Goal: Task Accomplishment & Management: Manage account settings

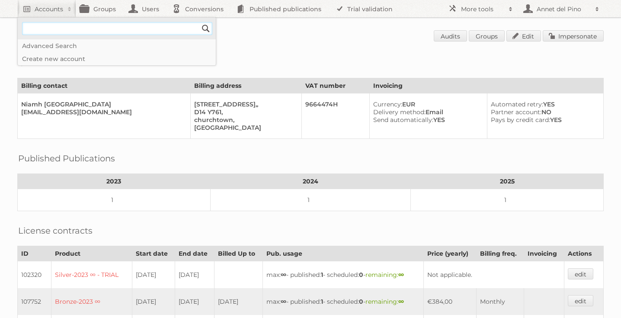
type input"] "[EMAIL_ADDRESS][DOMAIN_NAME]"
click at [206, 30] on input "Search" at bounding box center [205, 28] width 13 height 13
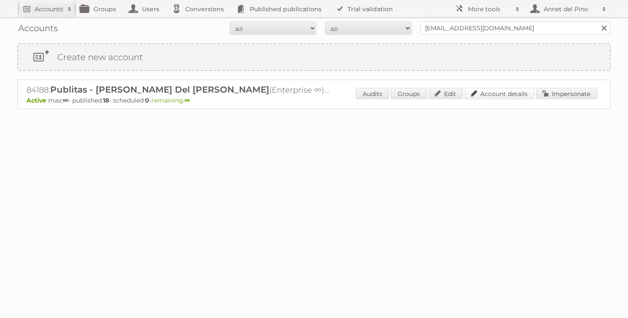
click at [503, 99] on link "Account details" at bounding box center [499, 93] width 70 height 11
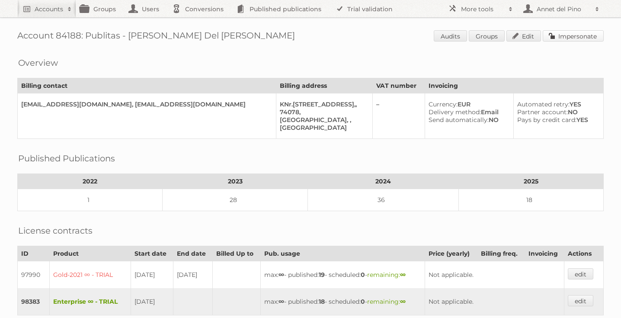
click at [575, 35] on link "Impersonate" at bounding box center [573, 35] width 61 height 11
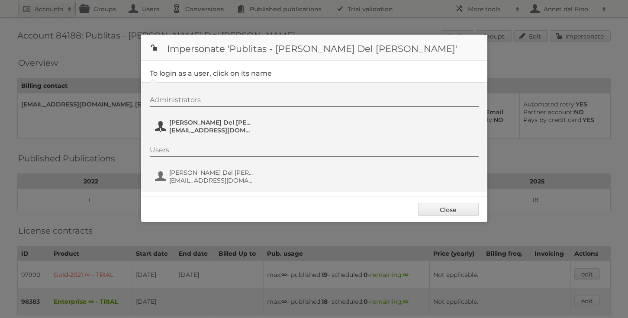
click at [190, 127] on span "[EMAIL_ADDRESS][DOMAIN_NAME]" at bounding box center [211, 130] width 84 height 8
